Goal: Transaction & Acquisition: Purchase product/service

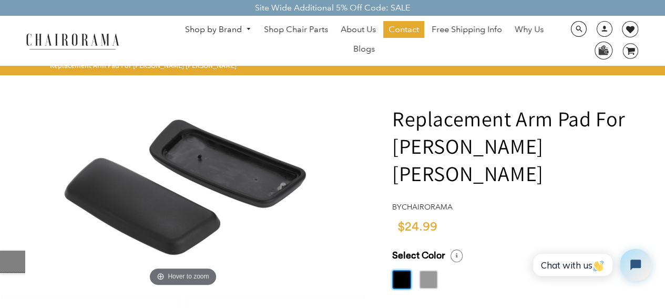
click at [429, 270] on label at bounding box center [428, 279] width 19 height 19
click at [0, 0] on input "radio" at bounding box center [0, 0] width 0 height 0
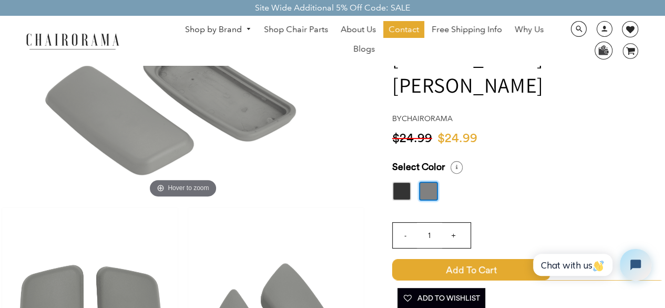
scroll to position [105, 0]
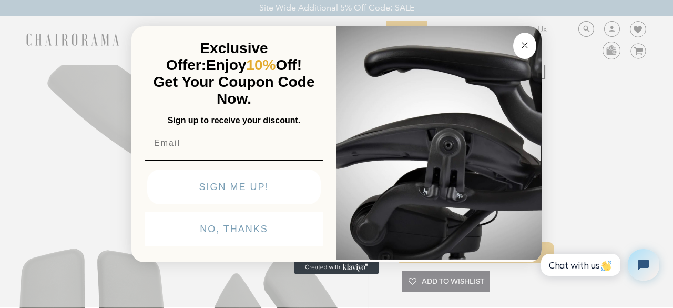
click at [230, 229] on button "NO, THANKS" at bounding box center [234, 228] width 178 height 35
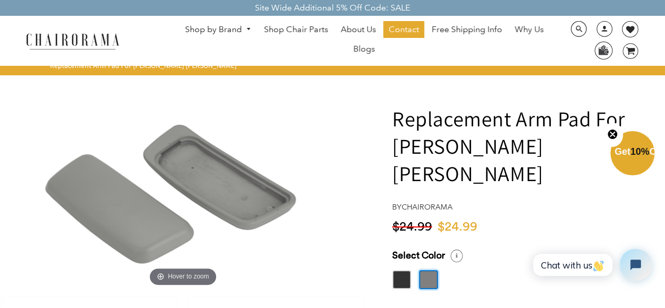
scroll to position [0, 0]
click at [581, 249] on div "Select Color" at bounding box center [528, 255] width 273 height 12
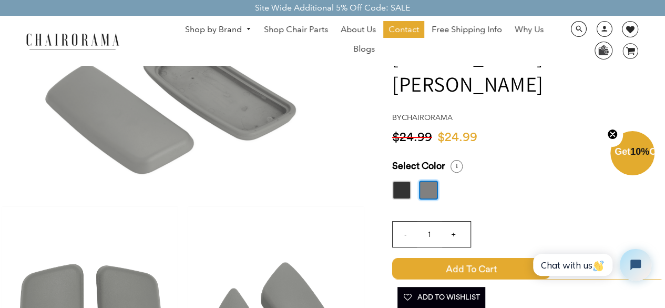
scroll to position [105, 0]
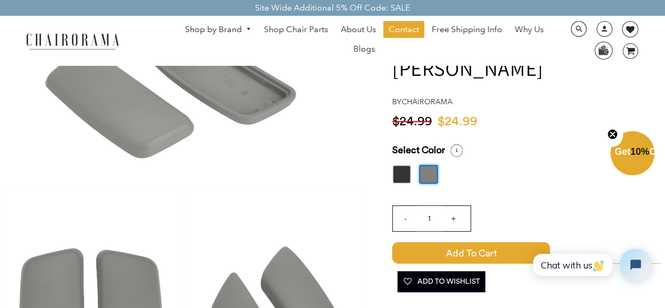
click at [452, 206] on input "+" at bounding box center [453, 218] width 25 height 25
click at [453, 206] on input "+" at bounding box center [453, 218] width 25 height 25
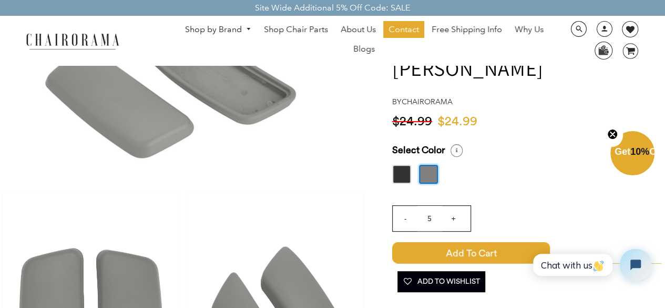
type input "6"
click at [481, 29] on span "Free Shipping Info" at bounding box center [467, 29] width 70 height 11
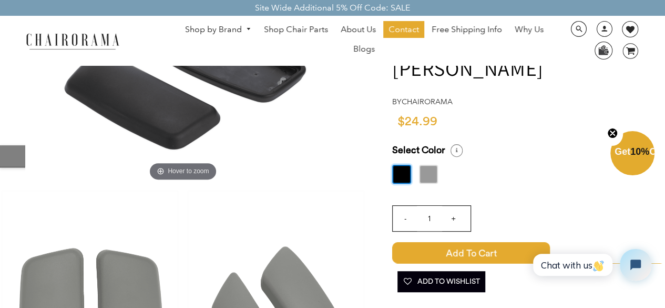
click at [427, 165] on label at bounding box center [428, 174] width 19 height 19
click at [0, 0] on input "radio" at bounding box center [0, 0] width 0 height 0
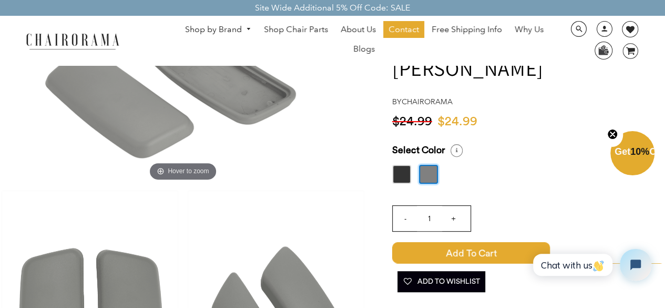
click at [452, 206] on input "+" at bounding box center [453, 218] width 25 height 25
click at [405, 206] on input "-" at bounding box center [405, 218] width 25 height 25
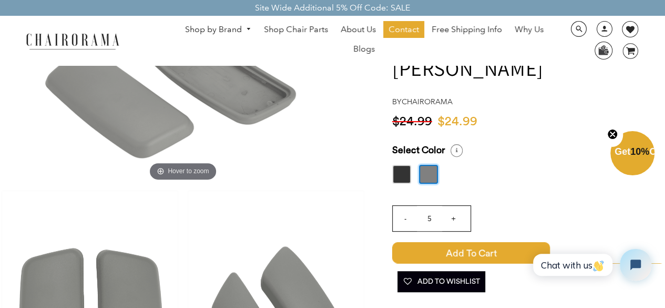
type input "4"
click at [487, 242] on span "Add to Cart" at bounding box center [471, 252] width 158 height 21
click at [631, 48] on icon at bounding box center [630, 50] width 9 height 7
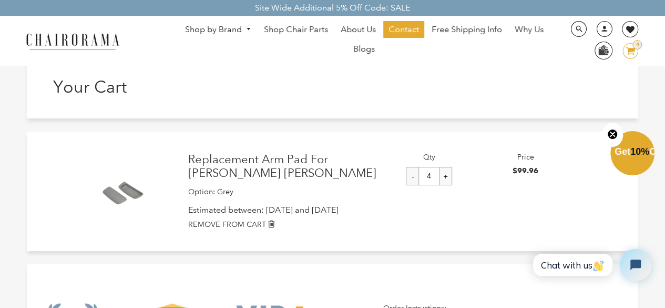
click at [629, 48] on icon at bounding box center [630, 50] width 9 height 7
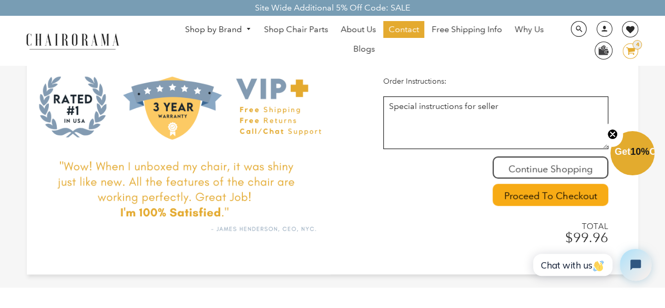
scroll to position [210, 0]
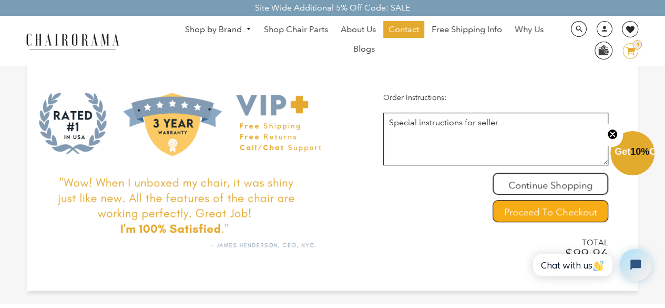
click at [547, 208] on input "Proceed To Checkout" at bounding box center [551, 211] width 116 height 22
